Goal: Task Accomplishment & Management: Manage account settings

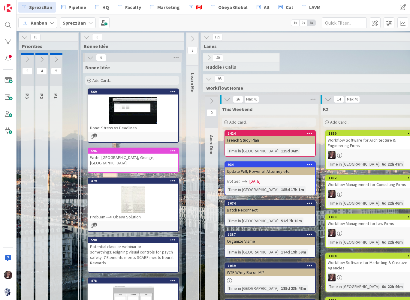
click at [73, 21] on b "SprezzBan" at bounding box center [74, 23] width 23 height 6
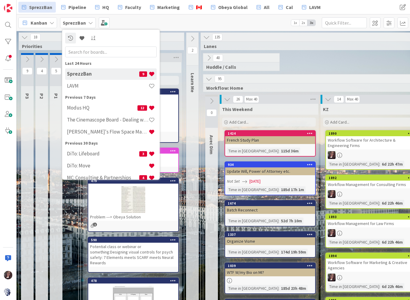
click at [76, 85] on h4 "LAVM" at bounding box center [108, 86] width 82 height 6
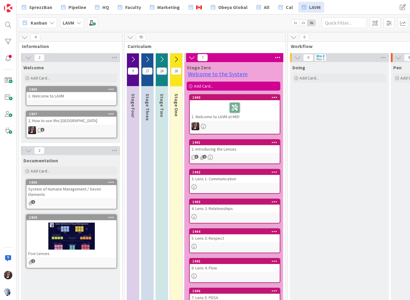
click at [0, 108] on div at bounding box center [8, 150] width 17 height 300
click at [8, 137] on span at bounding box center [8, 131] width 12 height 12
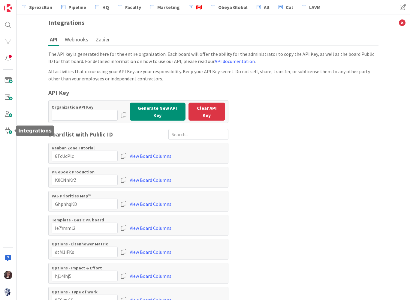
click at [400, 23] on icon at bounding box center [402, 22] width 16 height 17
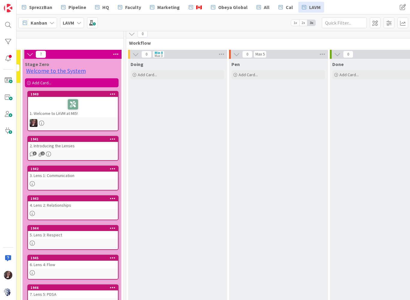
scroll to position [4, 162]
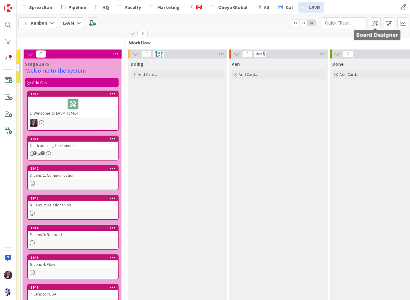
click at [375, 24] on span at bounding box center [375, 22] width 11 height 11
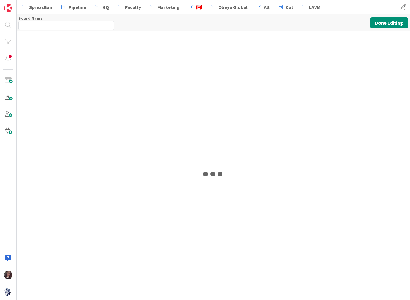
type input "LAVM"
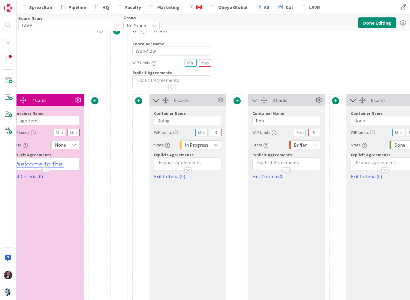
scroll to position [10, 1187]
click at [338, 99] on span at bounding box center [335, 100] width 7 height 7
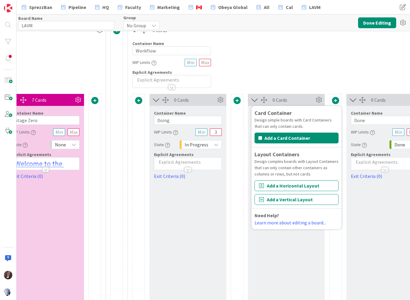
click at [329, 56] on div "Container Name 8 / 64 Workflow WIP Limits Explicit Agreements" at bounding box center [335, 62] width 415 height 52
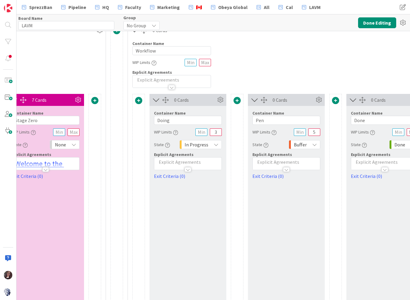
click at [321, 102] on icon at bounding box center [318, 99] width 9 height 9
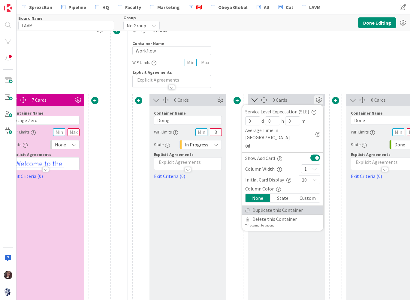
click at [294, 206] on link "Duplicate this Container" at bounding box center [282, 210] width 81 height 9
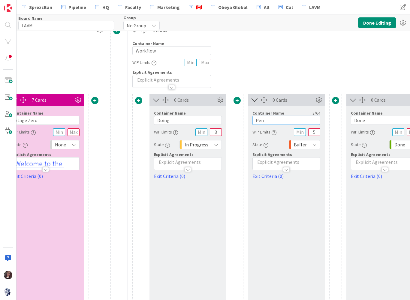
click at [274, 120] on input "Pen" at bounding box center [286, 120] width 68 height 9
click at [274, 119] on input "Pen" at bounding box center [286, 120] width 68 height 9
type input "P"
type input "Review / Practice"
click at [382, 20] on button "Done Editing" at bounding box center [377, 22] width 38 height 11
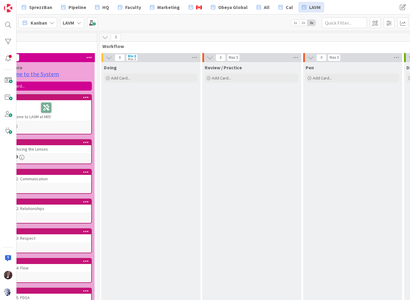
scroll to position [0, 189]
click at [375, 22] on span at bounding box center [375, 22] width 11 height 11
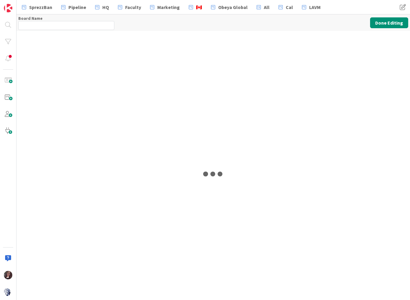
type input "LAVM"
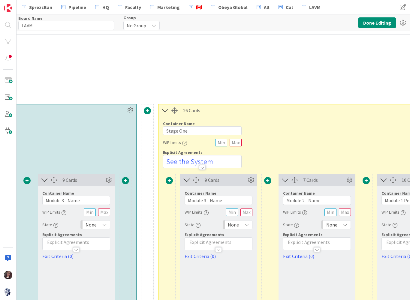
click at [378, 24] on button "Done Editing" at bounding box center [377, 22] width 38 height 11
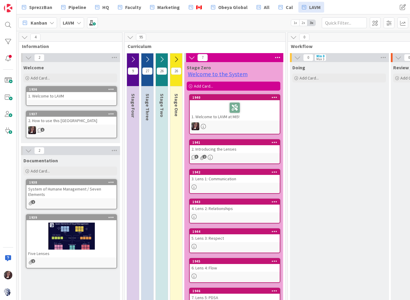
click at [94, 54] on div "2" at bounding box center [70, 57] width 99 height 9
click at [387, 24] on span at bounding box center [389, 22] width 11 height 11
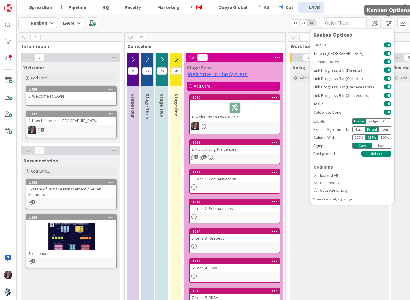
click at [347, 6] on div "SprezzBan Pipeline HQ Faculty Marketing 🇨🇦 Obeya Global All Cal LAVM" at bounding box center [187, 7] width 339 height 11
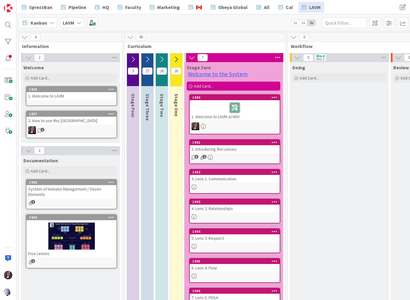
click at [376, 23] on span at bounding box center [375, 22] width 11 height 11
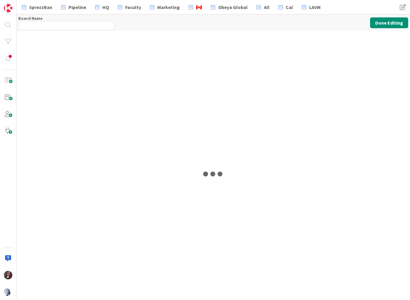
type input "LAVM"
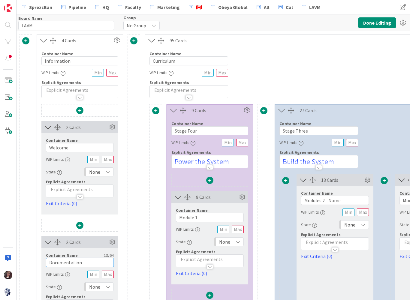
click at [94, 261] on input "Documentation" at bounding box center [80, 262] width 68 height 9
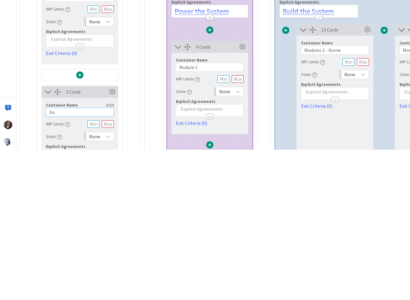
type input "D"
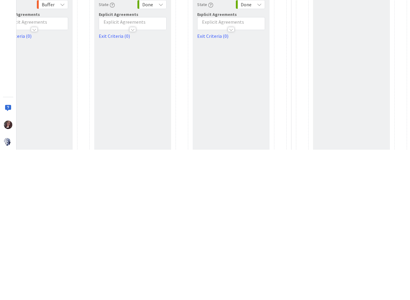
scroll to position [0, 1537]
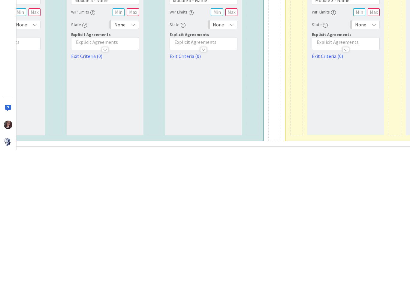
type input "Related Resources"
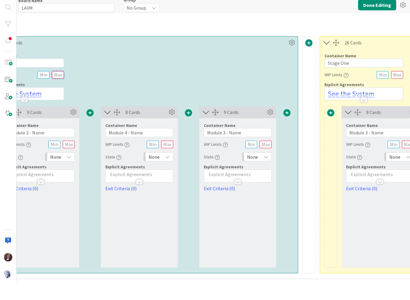
scroll to position [50, 535]
click at [378, 17] on button "Done Editing" at bounding box center [377, 22] width 38 height 11
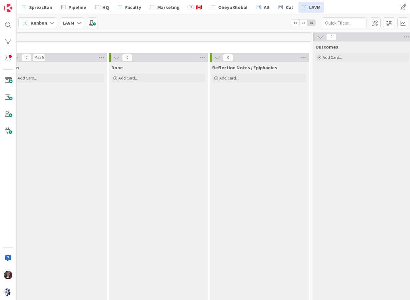
scroll to position [0, 484]
click at [380, 26] on span at bounding box center [375, 22] width 11 height 11
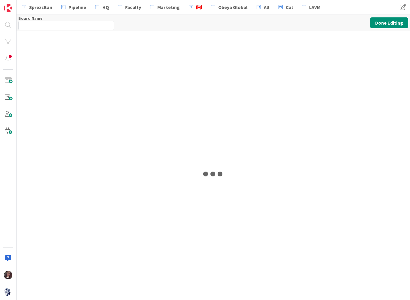
type input "LAVM"
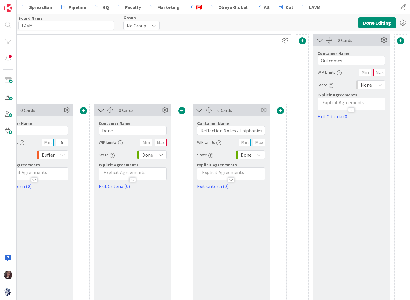
scroll to position [0, 1537]
click at [245, 133] on input "Reflection Notes / Epiphanies" at bounding box center [231, 130] width 68 height 9
type input "Reflection Notes / Ah ha! Moments"
click at [377, 21] on button "Done Editing" at bounding box center [377, 22] width 38 height 11
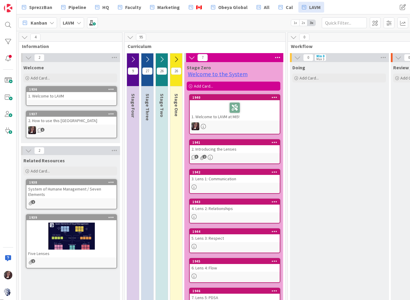
click at [401, 9] on span at bounding box center [402, 7] width 11 height 11
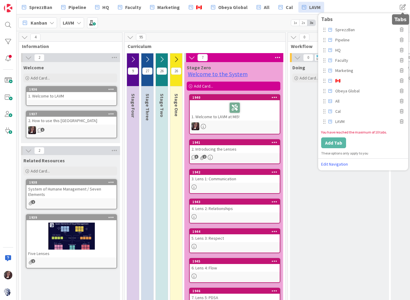
click at [269, 24] on div "Kanban LAVM 1x 2x 3x" at bounding box center [214, 22] width 394 height 17
